Goal: Task Accomplishment & Management: Complete application form

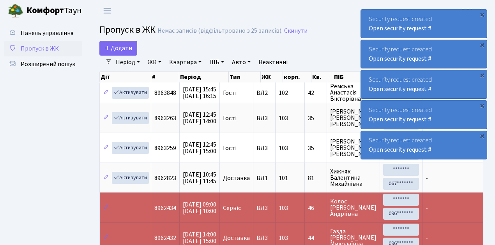
select select "25"
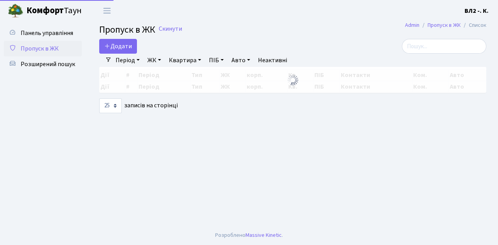
select select "25"
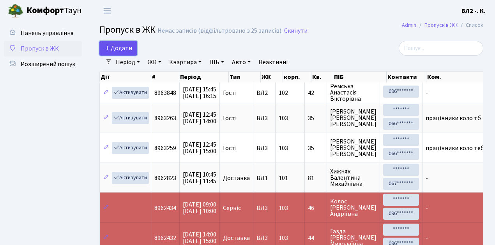
click at [132, 52] on link "Додати" at bounding box center [118, 48] width 38 height 15
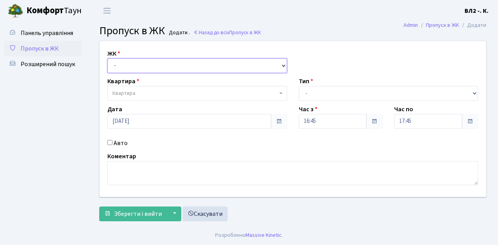
click at [284, 64] on select "- [STREET_ADDRESS][PERSON_NAME]" at bounding box center [197, 65] width 180 height 15
select select "317"
click at [107, 58] on select "- [STREET_ADDRESS][PERSON_NAME]" at bounding box center [197, 65] width 180 height 15
select select
click at [281, 93] on b at bounding box center [281, 94] width 3 height 2
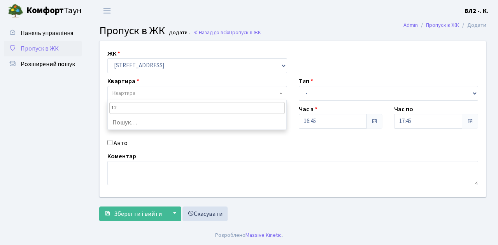
type input "125"
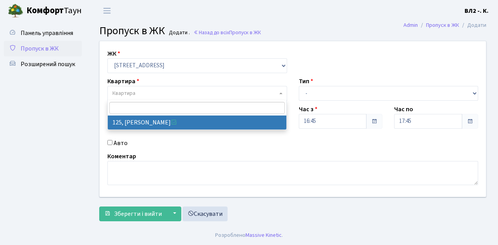
select select "38311"
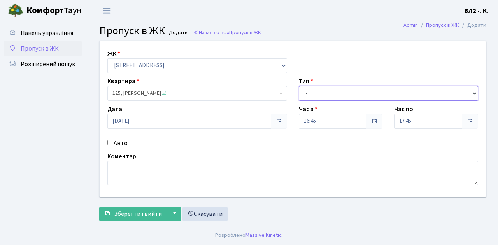
click at [473, 92] on select "- Доставка Таксі Гості Сервіс" at bounding box center [389, 93] width 180 height 15
select select "1"
click at [299, 86] on select "- Доставка Таксі Гості Сервіс" at bounding box center [389, 93] width 180 height 15
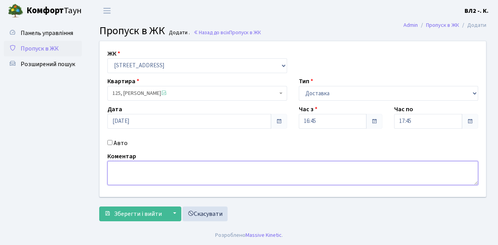
click at [115, 167] on textarea at bounding box center [292, 173] width 371 height 24
type textarea "Квіти 16-34"
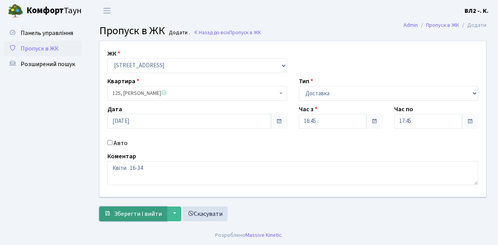
click at [118, 216] on span "Зберегти і вийти" at bounding box center [138, 214] width 48 height 9
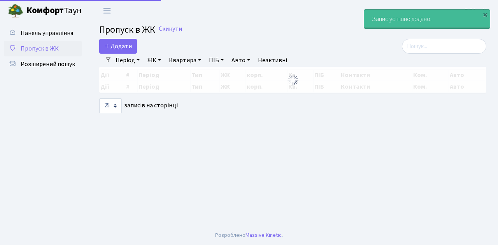
select select "25"
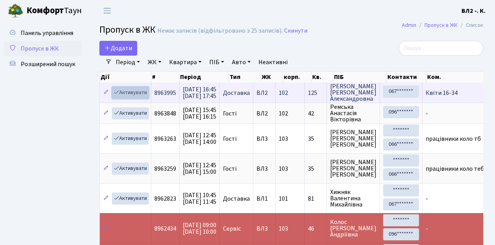
click at [139, 96] on link "Активувати" at bounding box center [130, 93] width 37 height 12
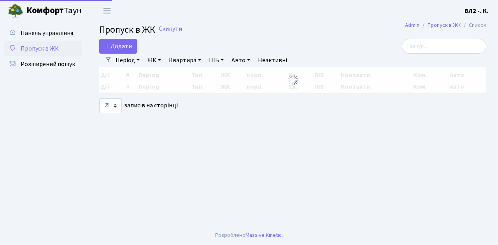
select select "25"
